Goal: Task Accomplishment & Management: Manage account settings

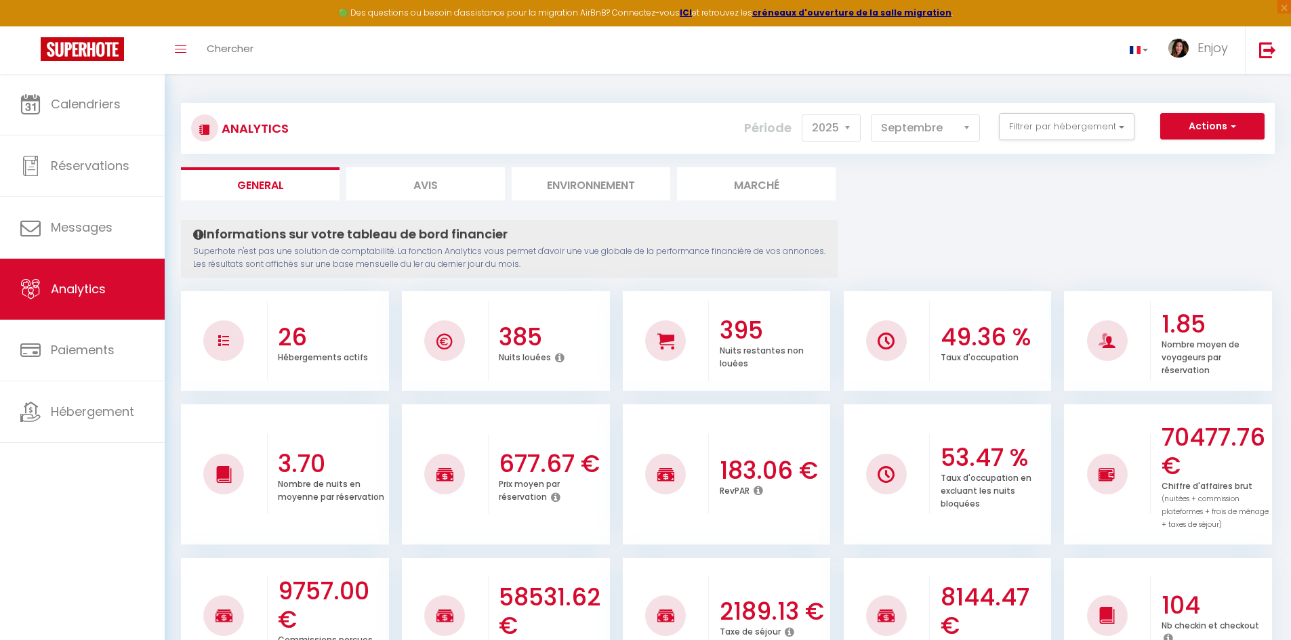
select select "2025"
select select "9"
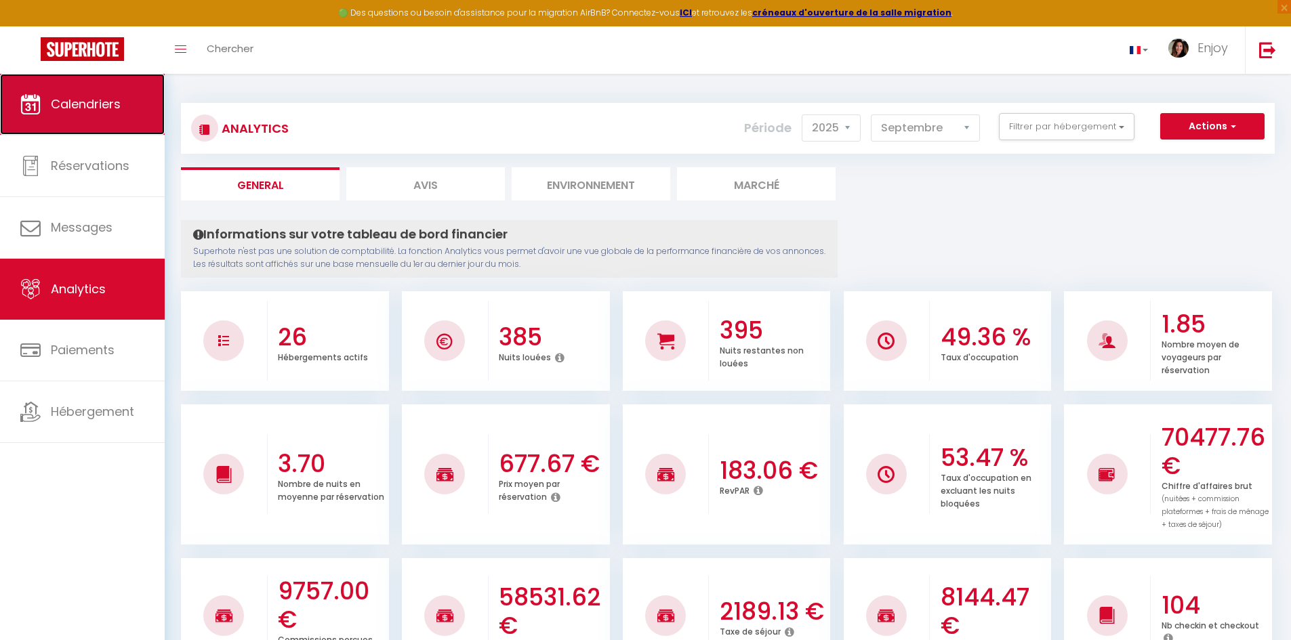
click at [54, 112] on link "Calendriers" at bounding box center [82, 104] width 165 height 61
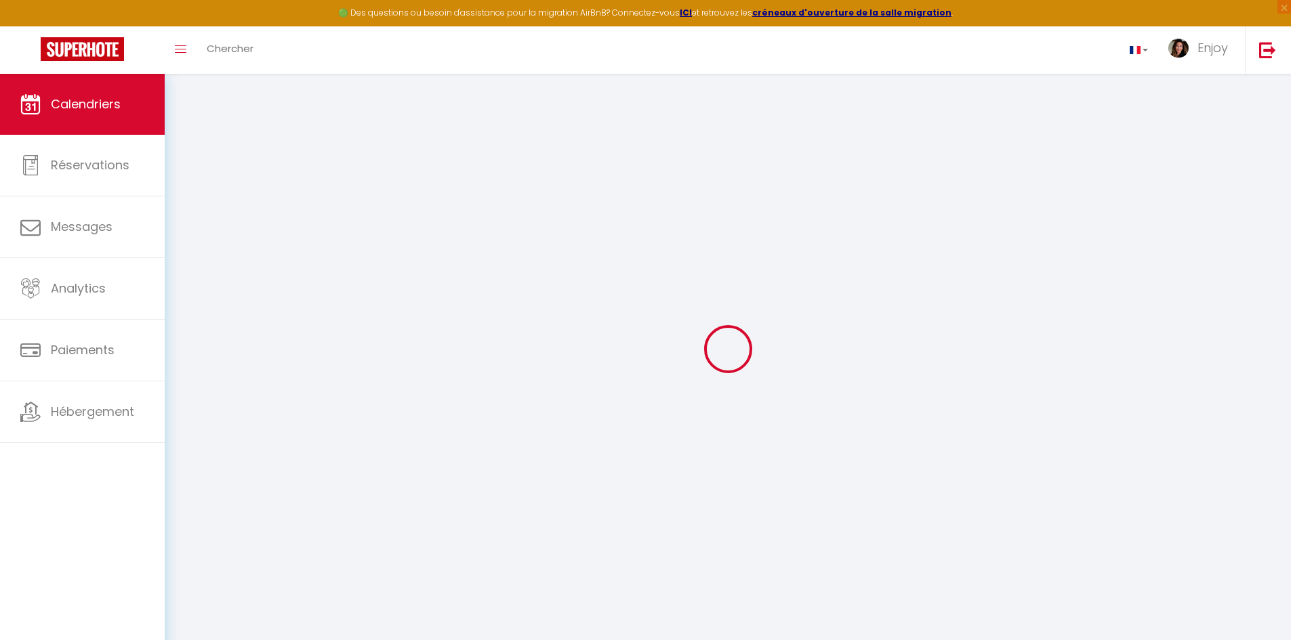
select select
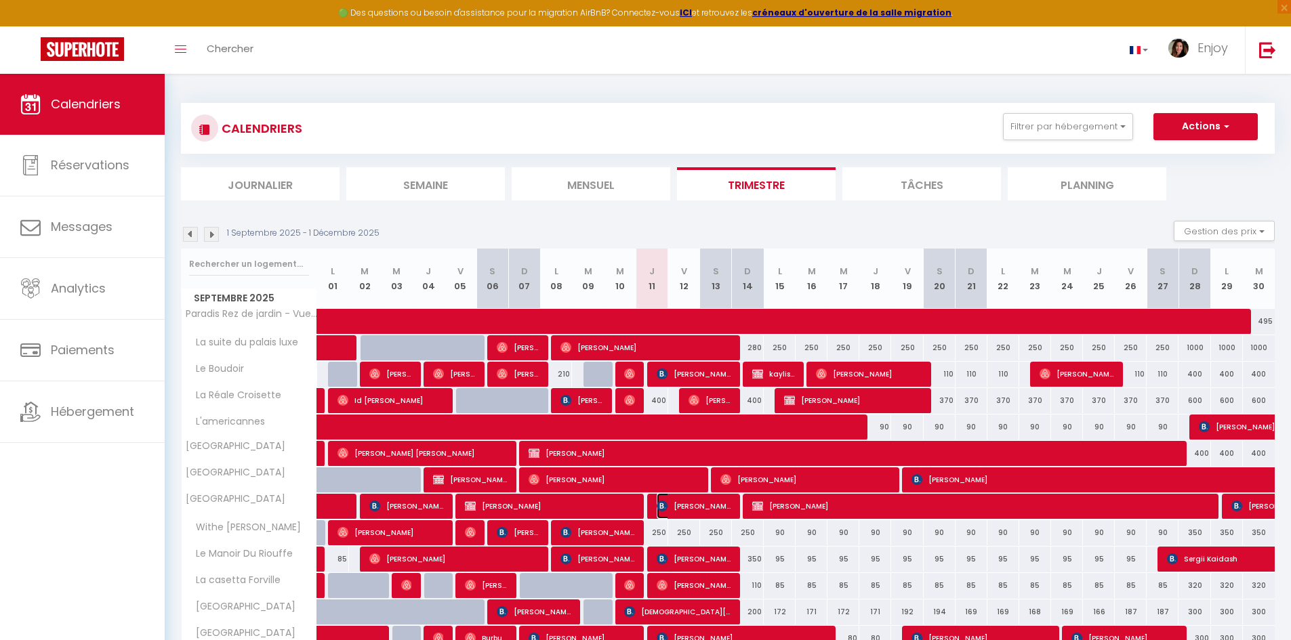
click at [692, 508] on span "[PERSON_NAME]" at bounding box center [694, 506] width 75 height 26
select select "OK"
select select "0"
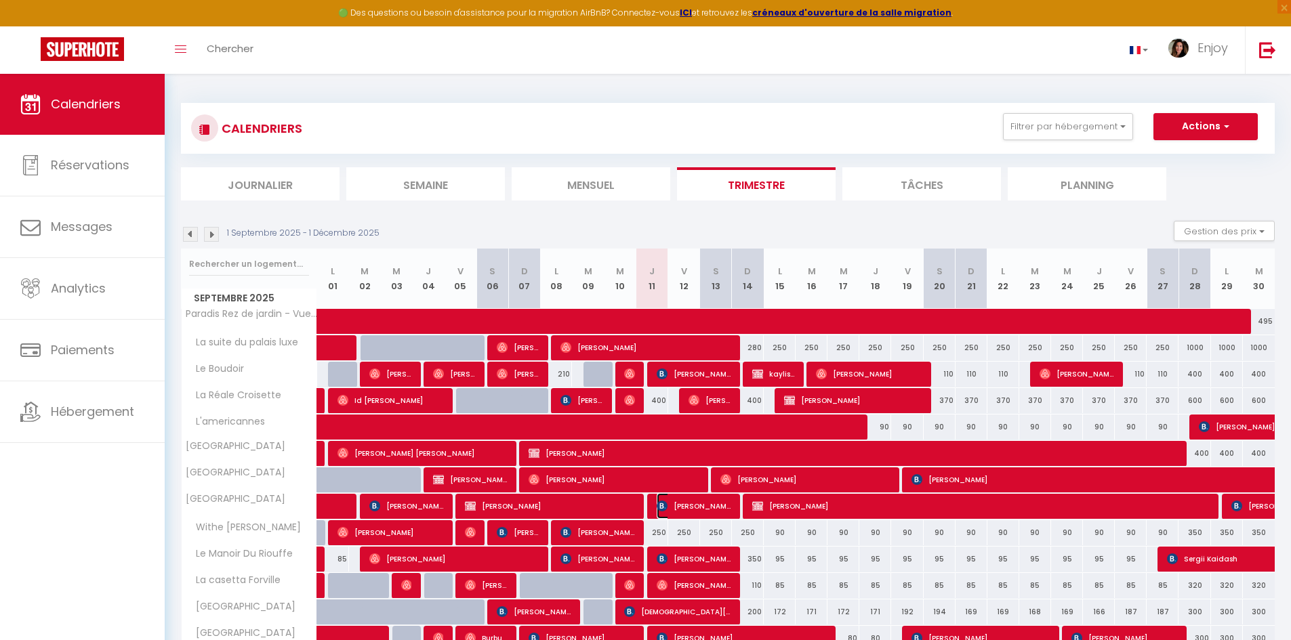
select select "1"
select select
